Goal: Information Seeking & Learning: Learn about a topic

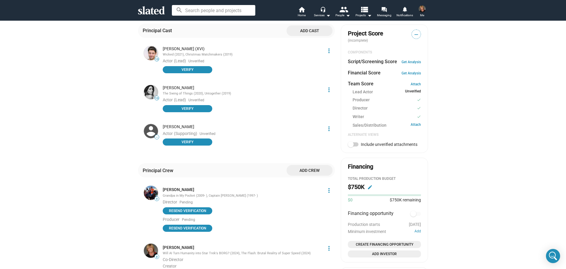
scroll to position [236, 0]
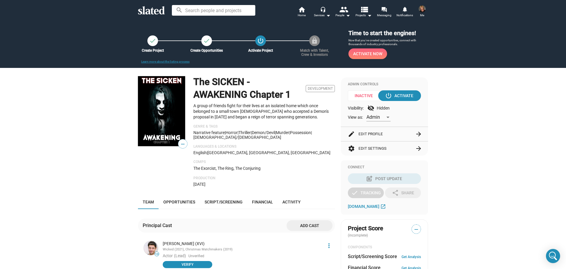
click at [365, 51] on span "Activate Now" at bounding box center [367, 53] width 29 height 11
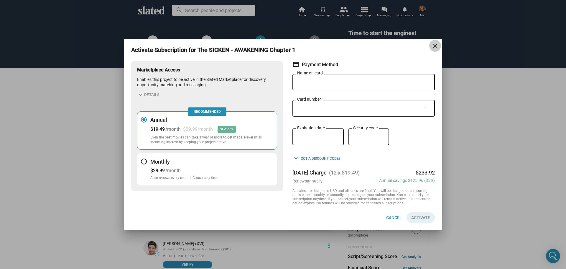
click at [434, 43] on mat-icon "close" at bounding box center [435, 45] width 7 height 7
